Goal: Task Accomplishment & Management: Use online tool/utility

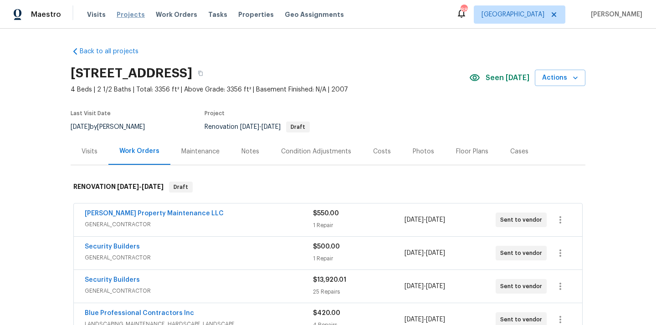
click at [117, 17] on span "Projects" at bounding box center [131, 14] width 28 height 9
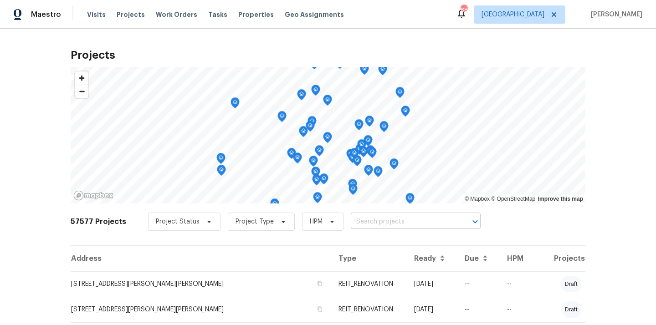
click at [385, 222] on input "text" at bounding box center [403, 222] width 104 height 14
paste input "[STREET_ADDRESS][PERSON_NAME][PERSON_NAME]"
type input "[STREET_ADDRESS][PERSON_NAME][PERSON_NAME]"
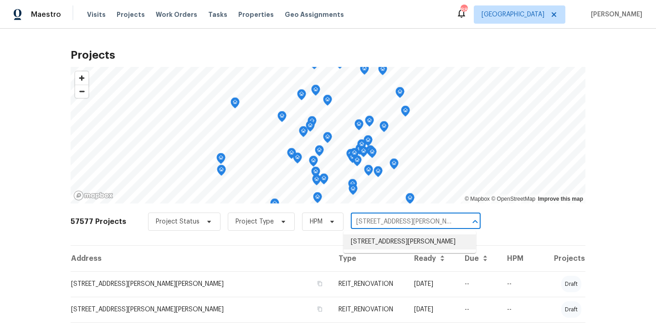
click at [373, 245] on li "[STREET_ADDRESS][PERSON_NAME]" at bounding box center [409, 242] width 133 height 15
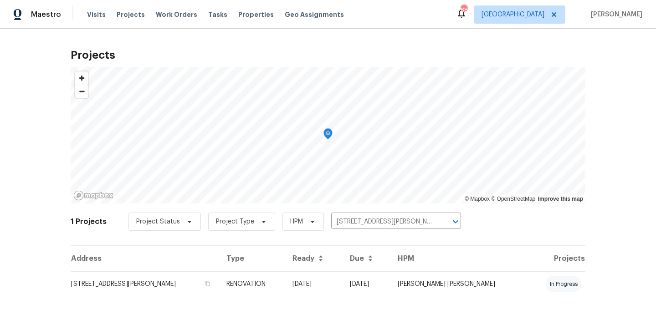
click at [194, 291] on td "[STREET_ADDRESS][PERSON_NAME]" at bounding box center [145, 284] width 148 height 26
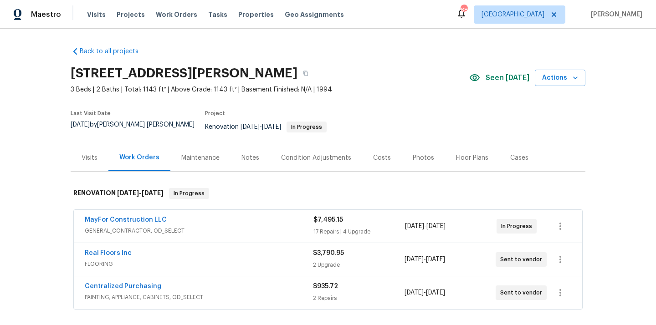
click at [244, 75] on h2 "[STREET_ADDRESS][PERSON_NAME]" at bounding box center [184, 73] width 227 height 9
copy h2 "30273"
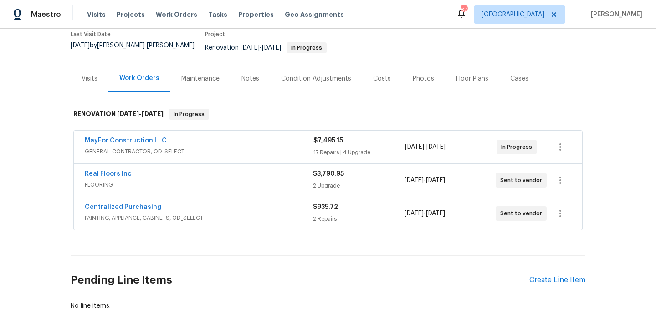
scroll to position [97, 0]
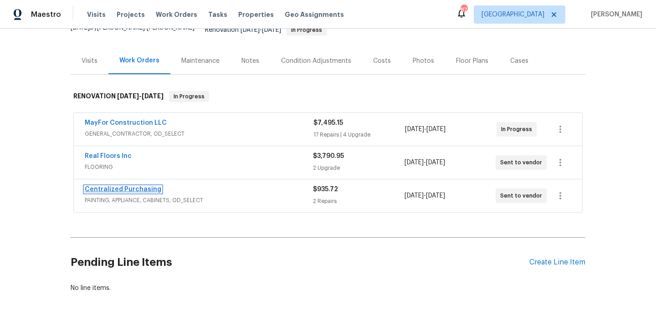
click at [121, 186] on link "Centralized Purchasing" at bounding box center [123, 189] width 77 height 6
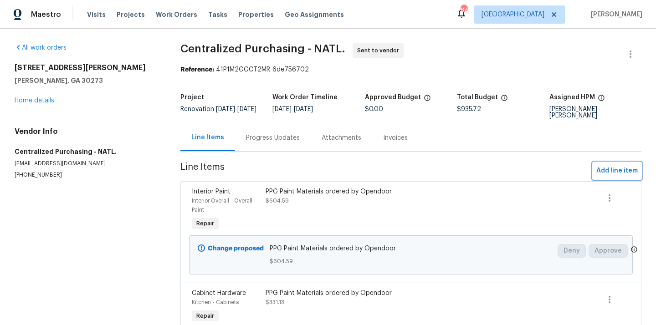
click at [615, 169] on span "Add line item" at bounding box center [616, 170] width 41 height 11
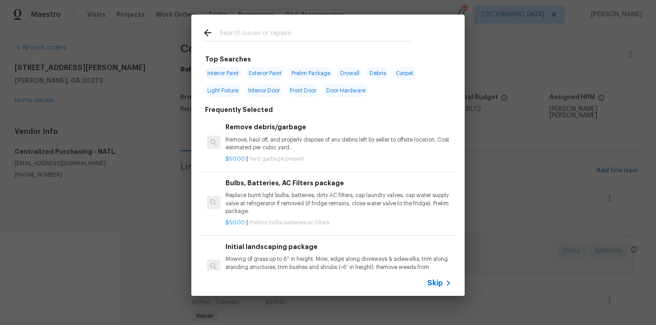
click at [308, 38] on input "text" at bounding box center [316, 34] width 193 height 14
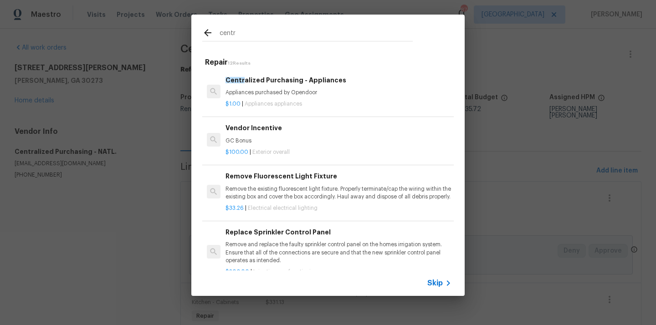
type input "centr"
click at [282, 83] on h6 "Centr alized Purchasing - Appliances" at bounding box center [338, 80] width 226 height 10
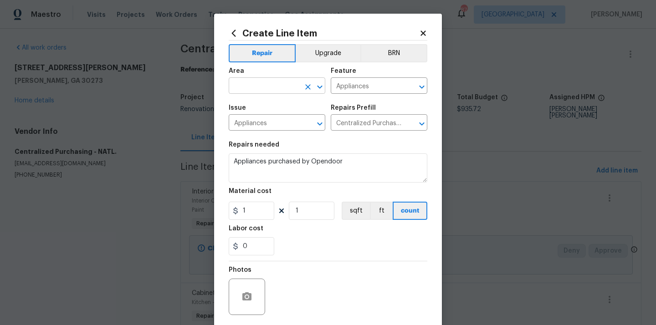
click at [280, 90] on input "text" at bounding box center [264, 87] width 71 height 14
click at [255, 105] on li "Kitchen" at bounding box center [277, 107] width 97 height 15
type input "Kitchen"
drag, startPoint x: 251, startPoint y: 209, endPoint x: 235, endPoint y: 209, distance: 15.5
click at [237, 209] on div "1" at bounding box center [252, 211] width 46 height 18
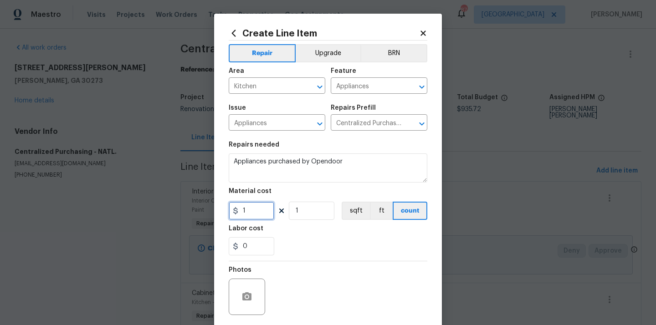
paste input "423.34"
type input "423.34"
click at [305, 235] on div "Labor cost" at bounding box center [328, 231] width 199 height 12
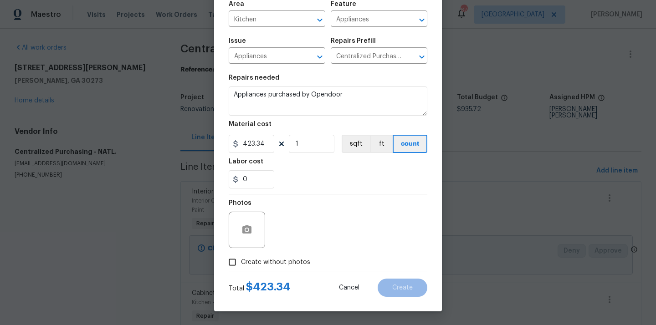
click at [283, 264] on span "Create without photos" at bounding box center [275, 263] width 69 height 10
click at [241, 264] on input "Create without photos" at bounding box center [232, 262] width 17 height 17
checkbox input "true"
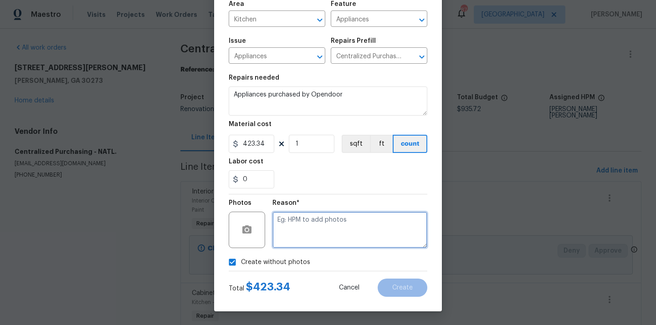
click at [295, 241] on textarea at bounding box center [349, 230] width 155 height 36
type textarea "N/A"
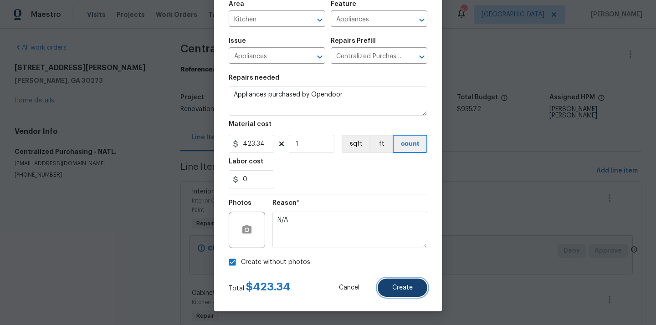
click at [409, 292] on button "Create" at bounding box center [403, 288] width 50 height 18
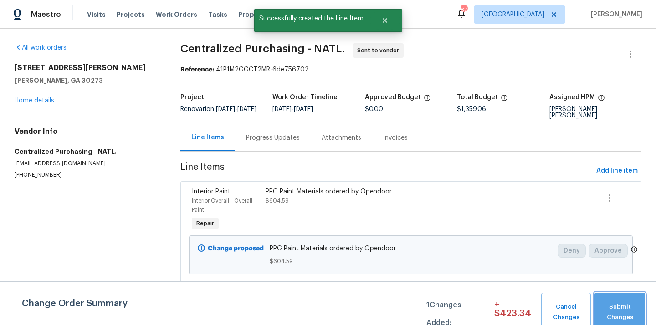
click at [637, 309] on span "Submit Changes" at bounding box center [619, 312] width 41 height 21
